Goal: Check status

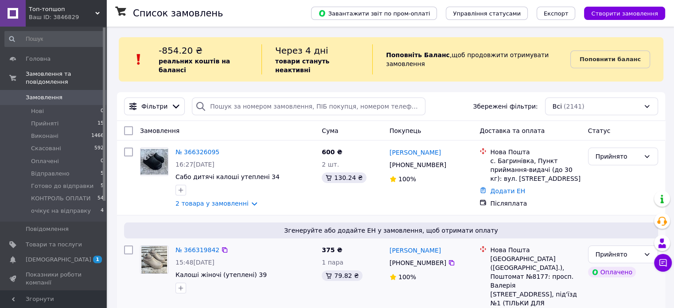
drag, startPoint x: 60, startPoint y: 91, endPoint x: 387, endPoint y: 290, distance: 381.9
click at [60, 93] on span "Замовлення" at bounding box center [54, 97] width 56 height 8
